Goal: Task Accomplishment & Management: Use online tool/utility

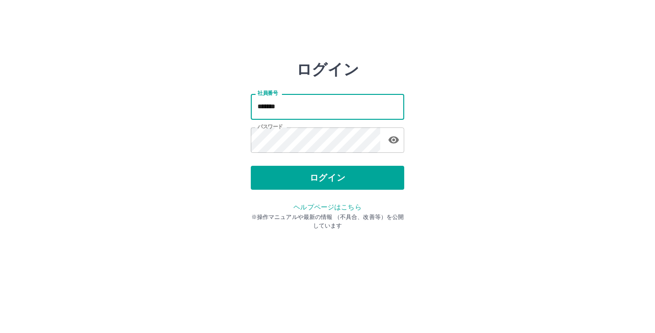
type input "*******"
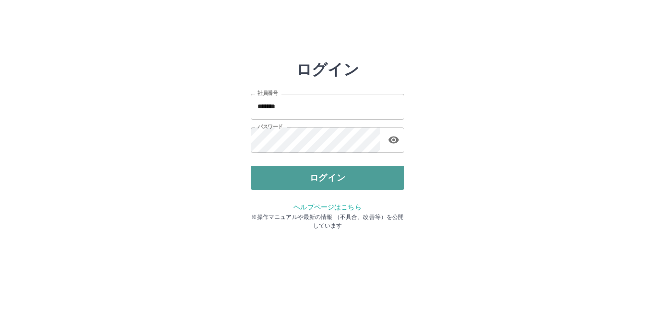
click at [380, 173] on button "ログイン" at bounding box center [328, 178] width 154 height 24
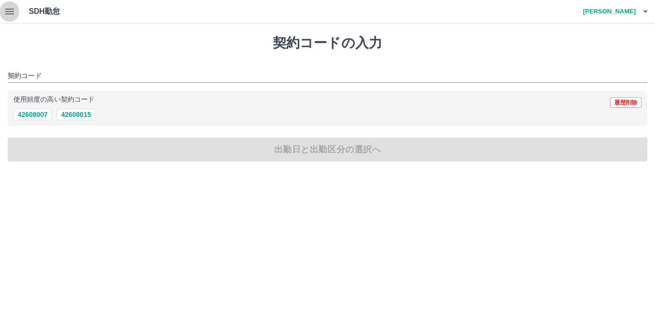
click at [9, 13] on icon "button" at bounding box center [9, 12] width 9 height 6
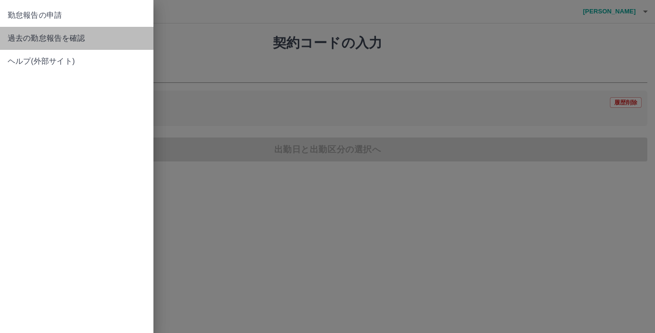
click at [25, 37] on span "過去の勤怠報告を確認" at bounding box center [77, 39] width 138 height 12
